Goal: Transaction & Acquisition: Purchase product/service

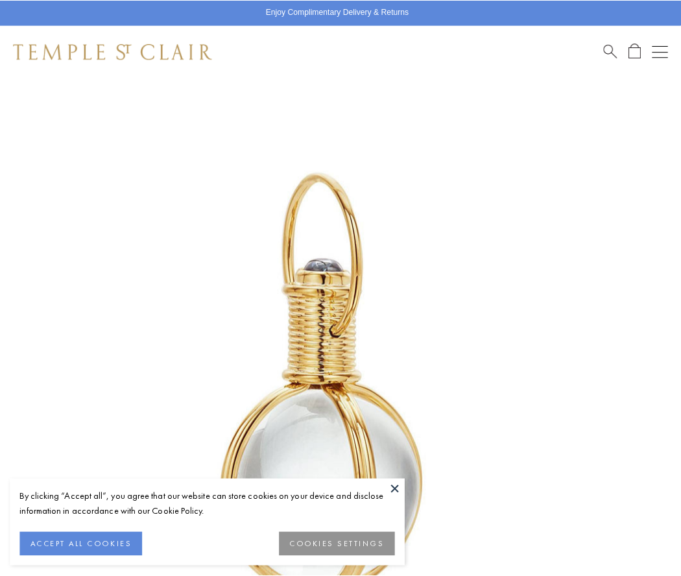
scroll to position [336, 0]
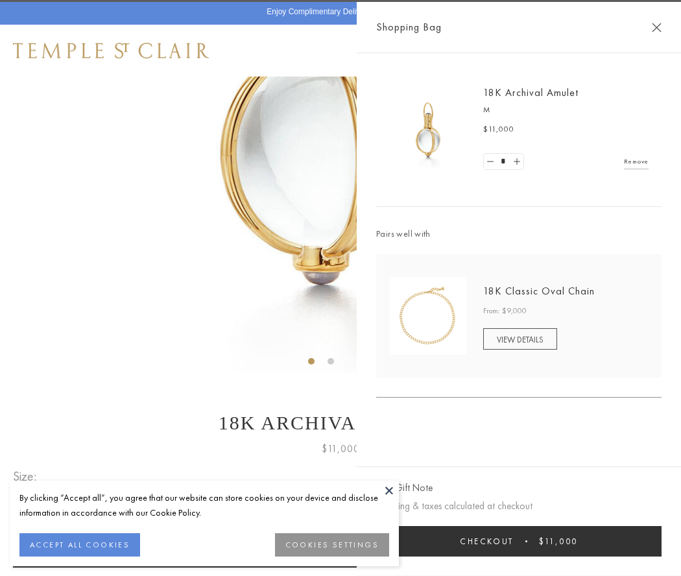
click at [519, 541] on button "Checkout $11,000" at bounding box center [518, 541] width 285 height 30
